Goal: Task Accomplishment & Management: Complete application form

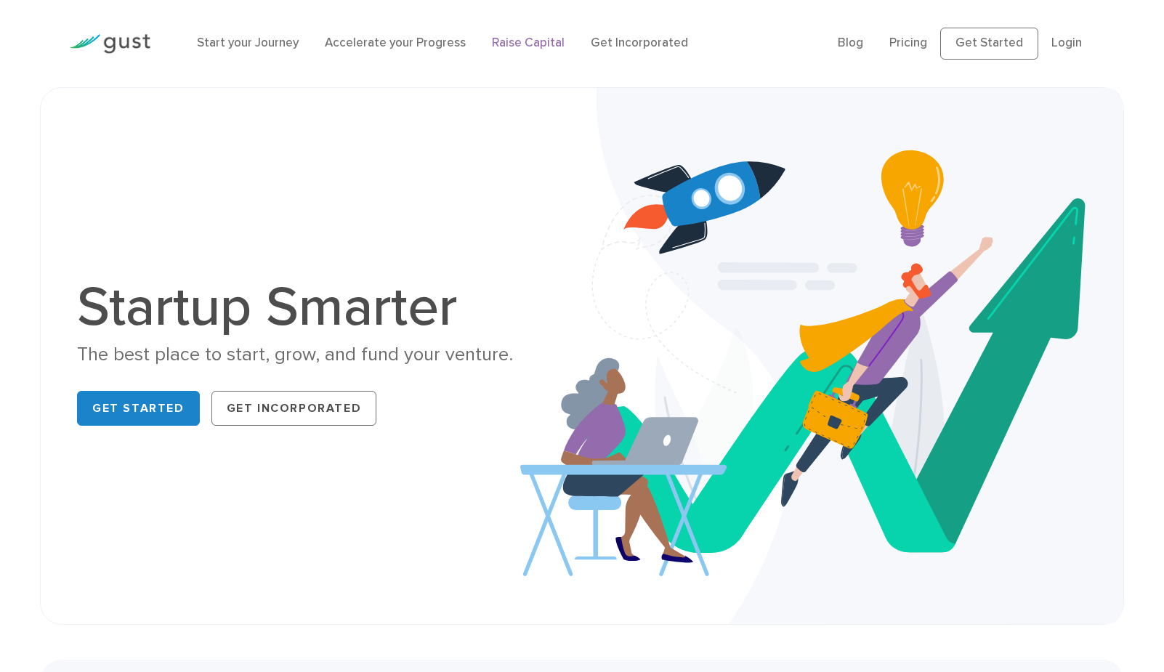
click at [510, 39] on link "Raise Capital" at bounding box center [528, 43] width 73 height 15
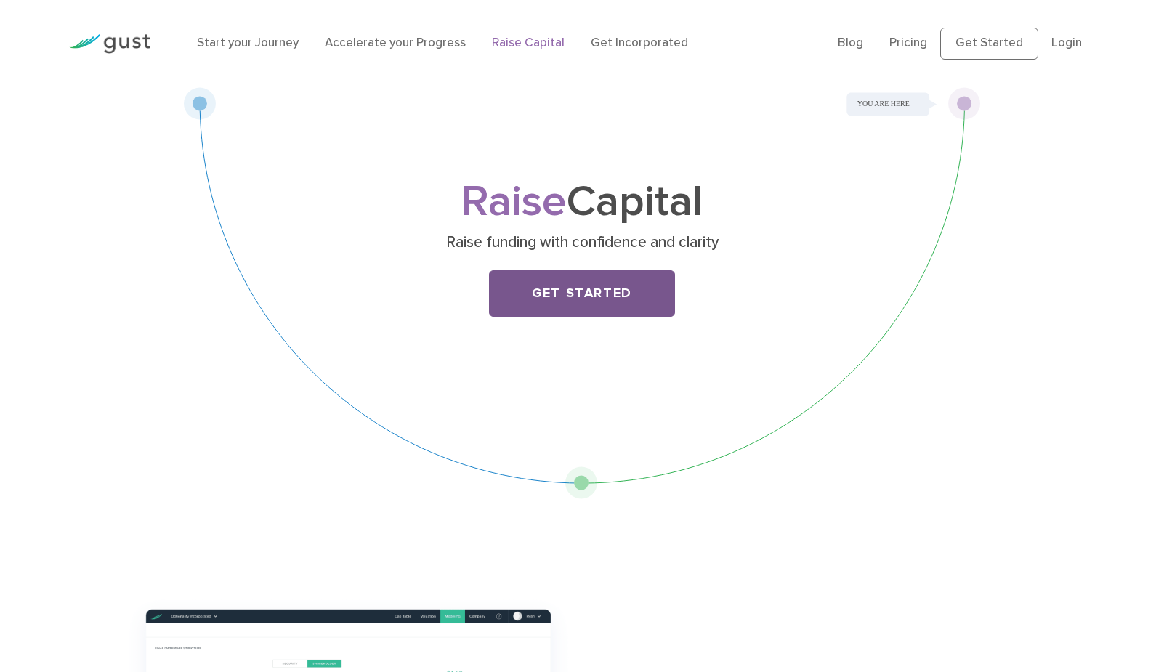
click at [581, 280] on link "Get Started" at bounding box center [582, 293] width 186 height 46
